Goal: Navigation & Orientation: Find specific page/section

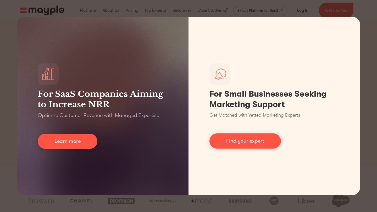
click at [376, 29] on div "For SaaS Companies Aiming to Increase NRR Optimize Customer Revenue with Manage…" at bounding box center [188, 106] width 377 height 212
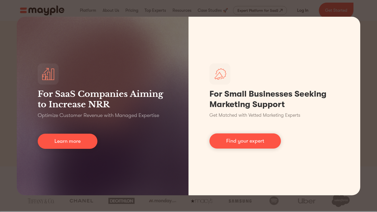
click at [312, 7] on div "For SaaS Companies Aiming to Increase NRR Optimize Customer Revenue with Manage…" at bounding box center [188, 106] width 377 height 212
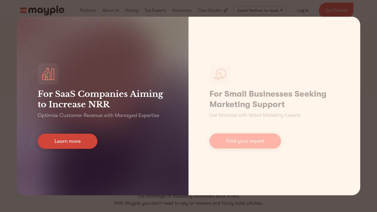
click at [82, 136] on link "Learn more" at bounding box center [68, 141] width 60 height 15
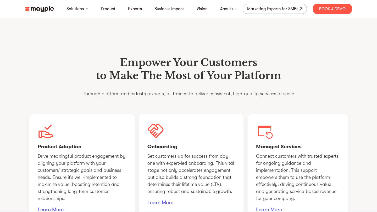
scroll to position [357, 0]
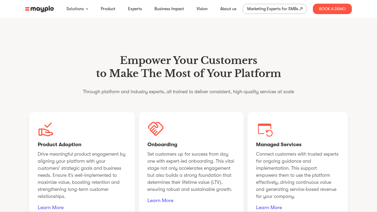
click at [43, 9] on img at bounding box center [39, 9] width 29 height 7
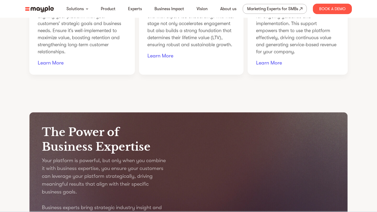
scroll to position [562, 0]
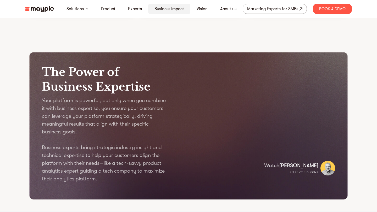
click at [165, 12] on div "Business Impact" at bounding box center [169, 9] width 42 height 10
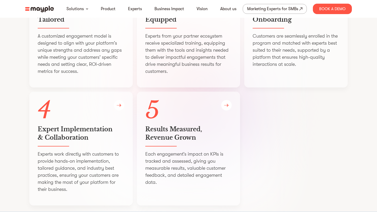
scroll to position [1064, 0]
